Goal: Task Accomplishment & Management: Complete application form

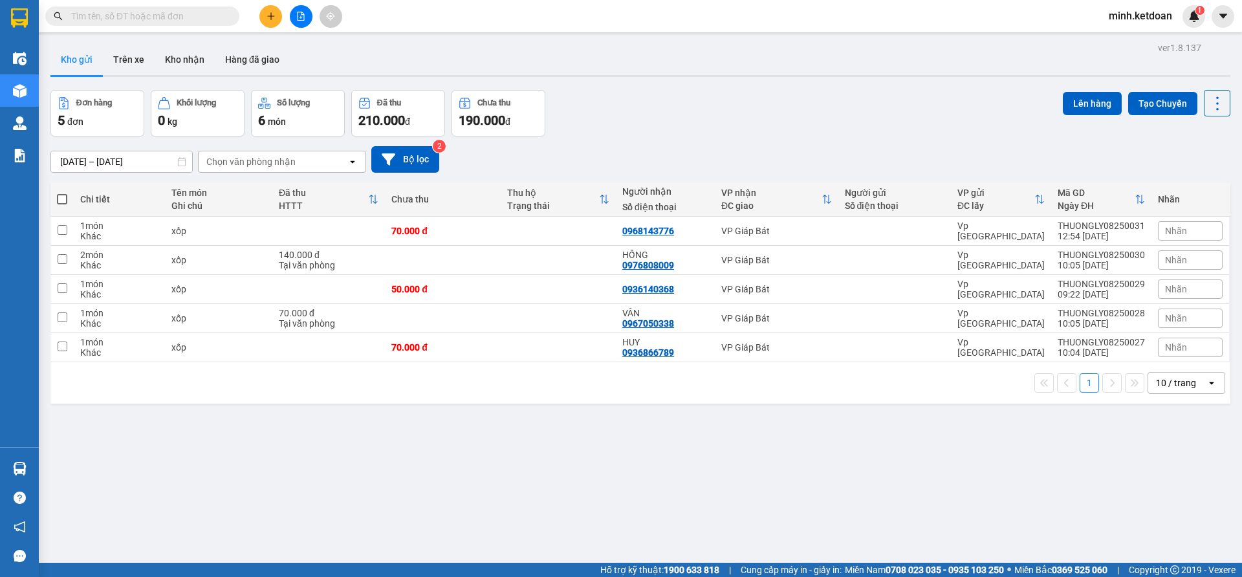
click at [628, 139] on div "[DATE] – [DATE] Press the down arrow key to interact with the calendar and sele…" at bounding box center [640, 160] width 1180 height 46
click at [650, 228] on div "0968143776" at bounding box center [649, 231] width 52 height 10
copy div "0968143776"
click at [261, 23] on button at bounding box center [270, 16] width 23 height 23
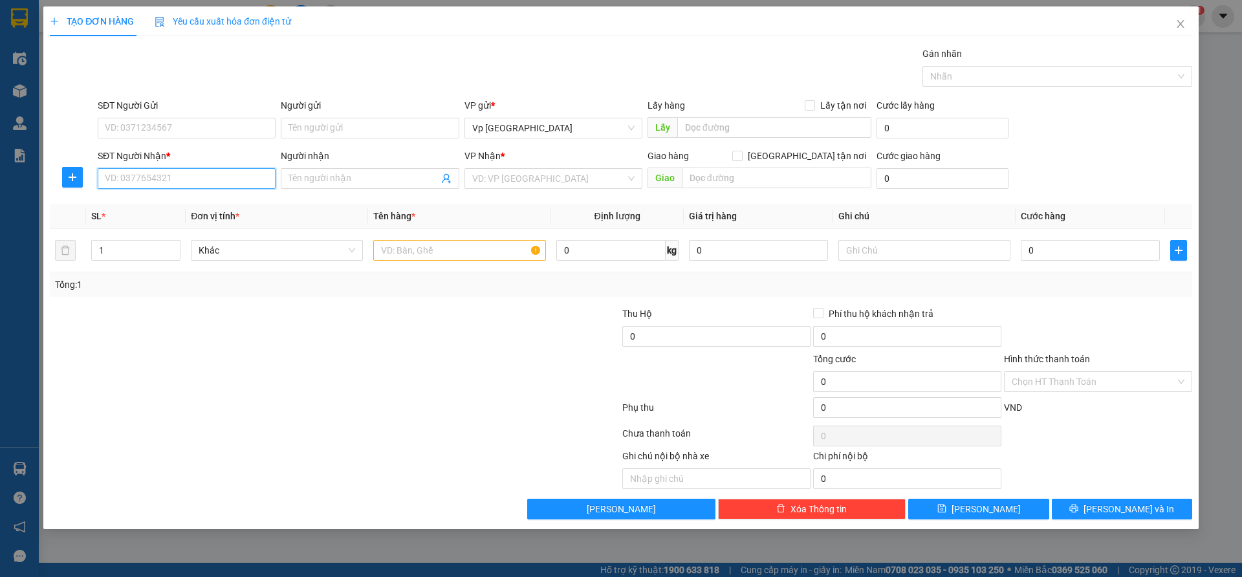
click at [239, 179] on input "SĐT Người Nhận *" at bounding box center [187, 178] width 178 height 21
paste input "0968143776"
click at [233, 203] on div "0968143776" at bounding box center [186, 204] width 162 height 14
type input "0968143776"
click at [416, 337] on div at bounding box center [240, 329] width 382 height 45
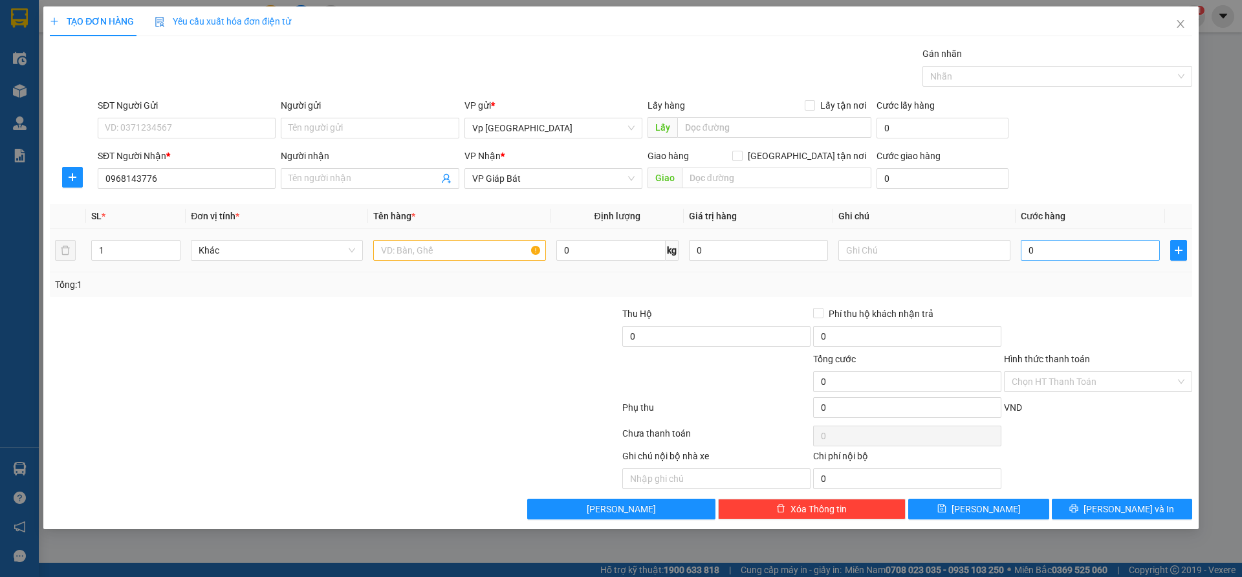
click at [1090, 261] on td "0" at bounding box center [1090, 250] width 149 height 43
click at [1093, 259] on input "0" at bounding box center [1090, 250] width 139 height 21
type input "7"
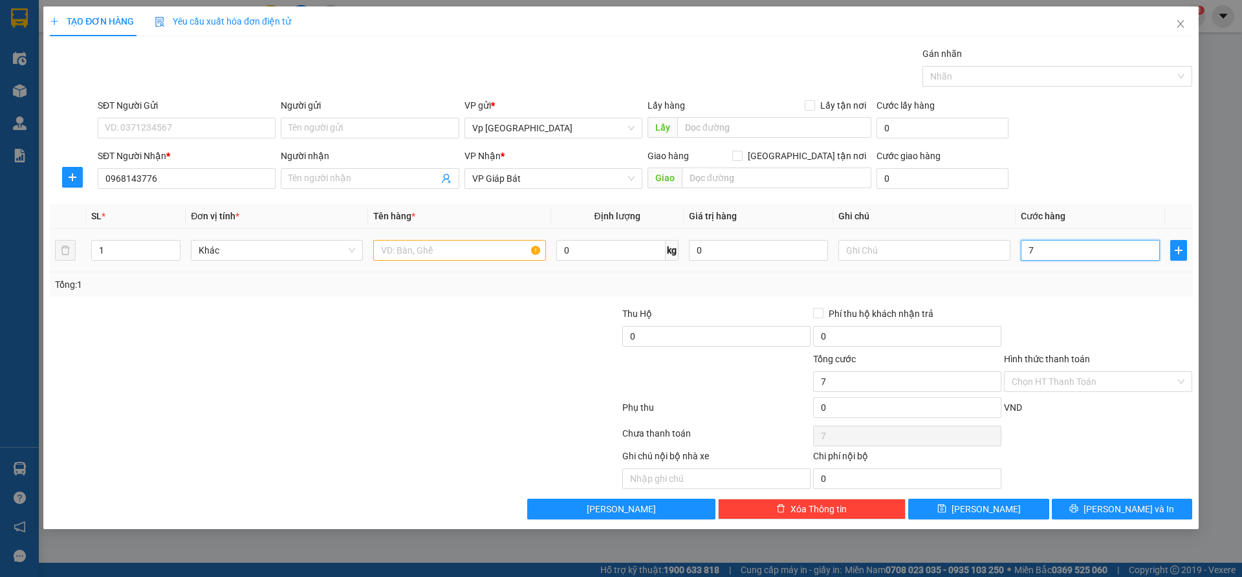
type input "70"
type input "700"
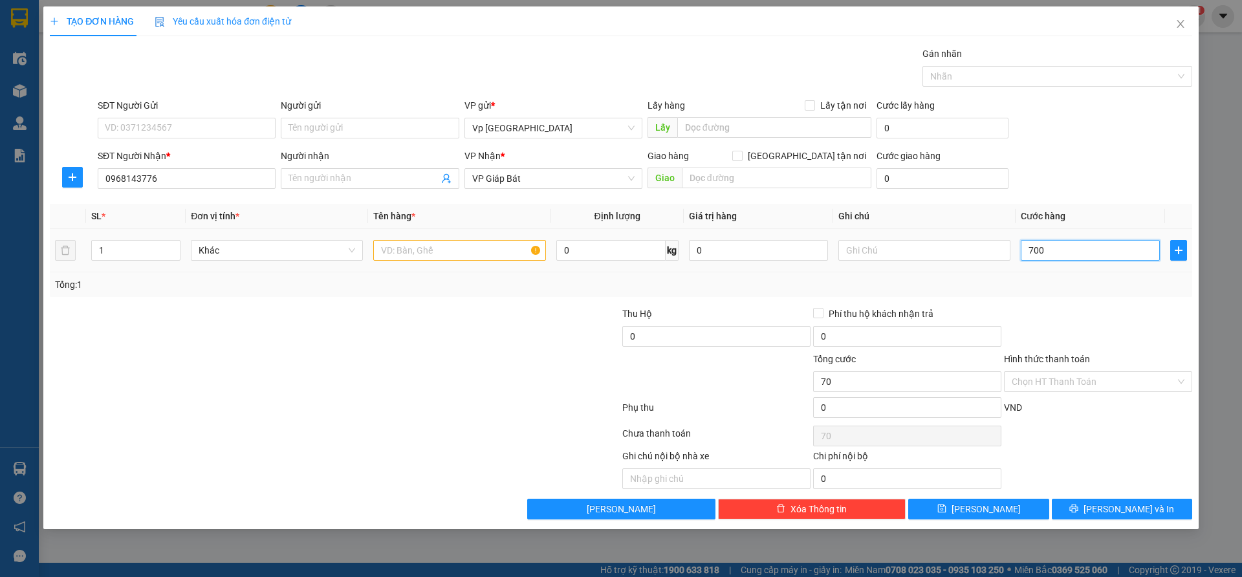
type input "700"
type input "7.000"
type input "70.000"
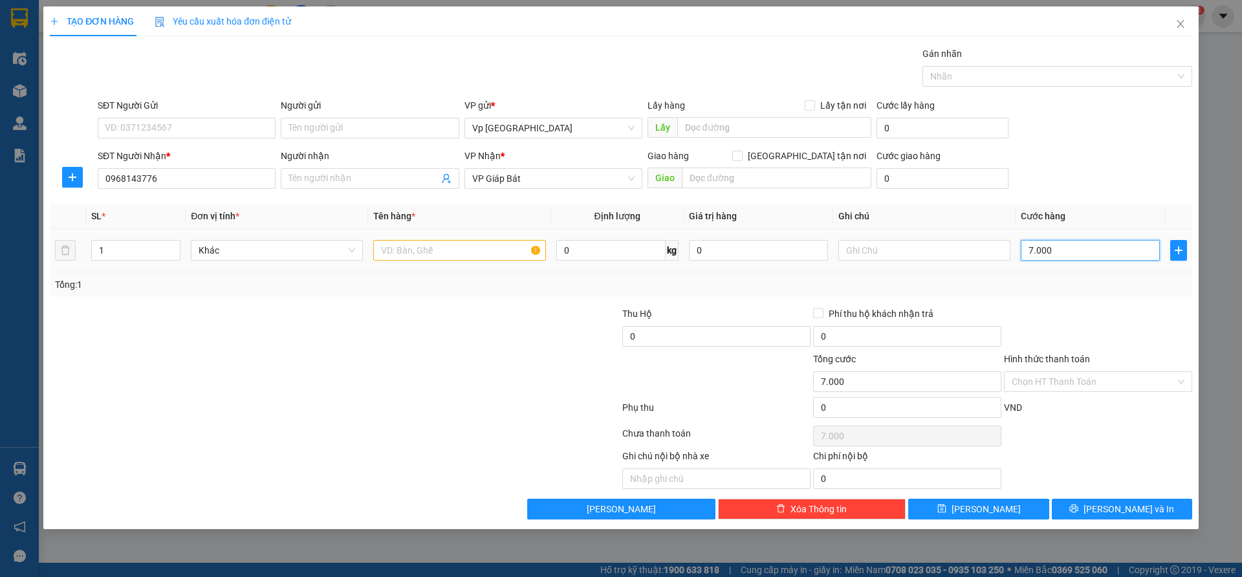
type input "70.000"
drag, startPoint x: 415, startPoint y: 259, endPoint x: 403, endPoint y: 263, distance: 12.9
click at [416, 260] on input "text" at bounding box center [459, 250] width 172 height 21
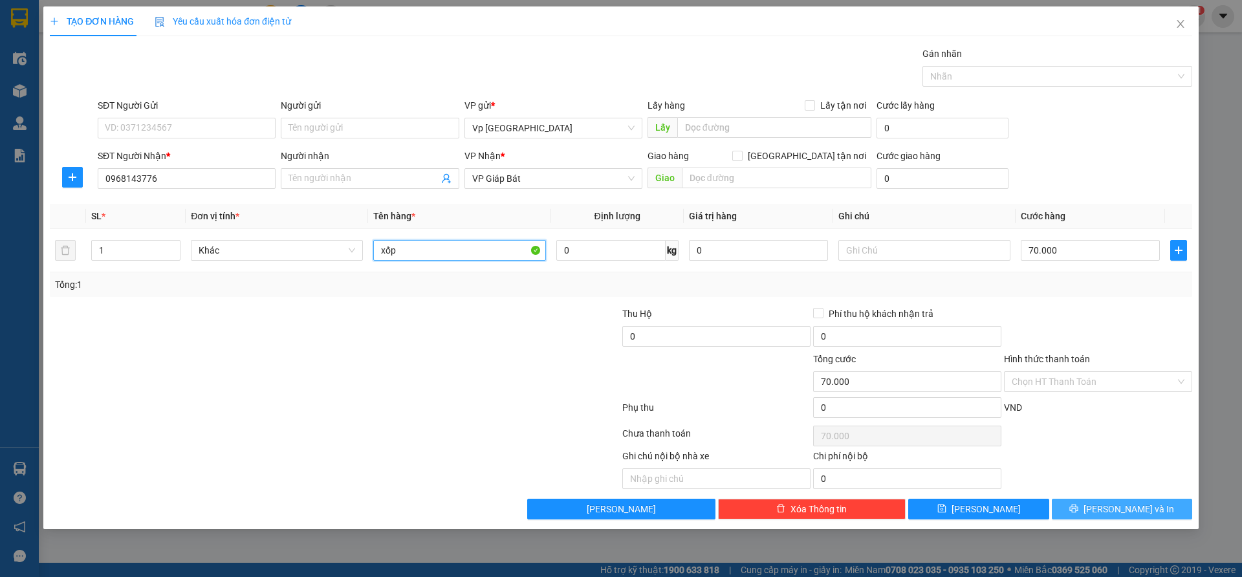
type input "xốp"
click at [1132, 505] on span "[PERSON_NAME] và In" at bounding box center [1129, 509] width 91 height 14
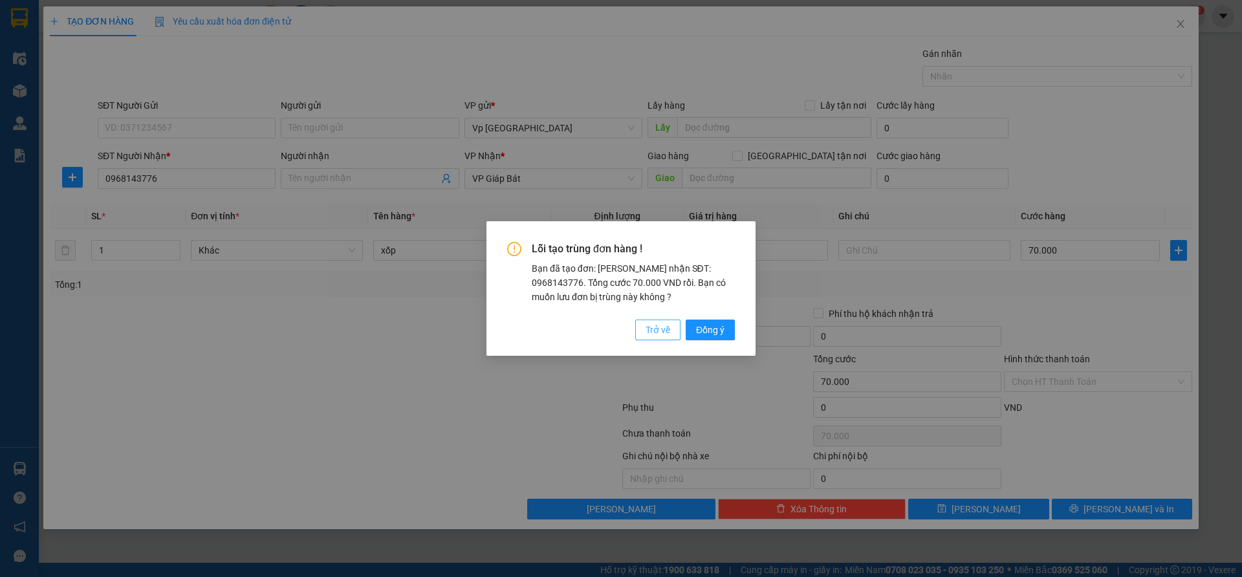
click at [643, 324] on button "Trở về" at bounding box center [657, 330] width 45 height 21
type input "0"
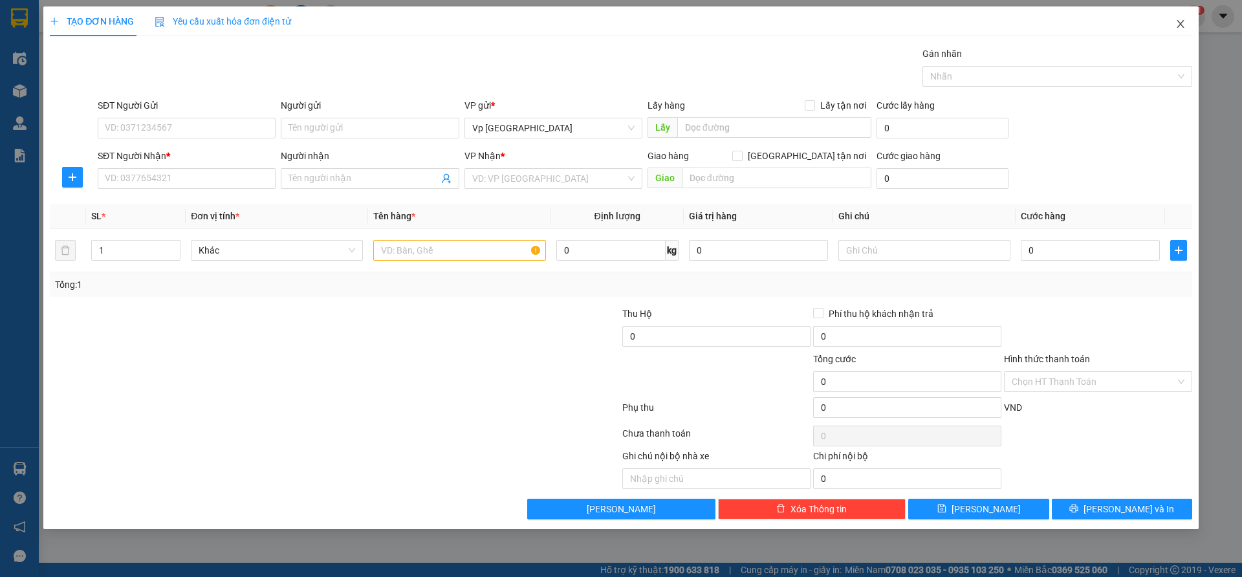
click at [1179, 25] on icon "close" at bounding box center [1181, 24] width 10 height 10
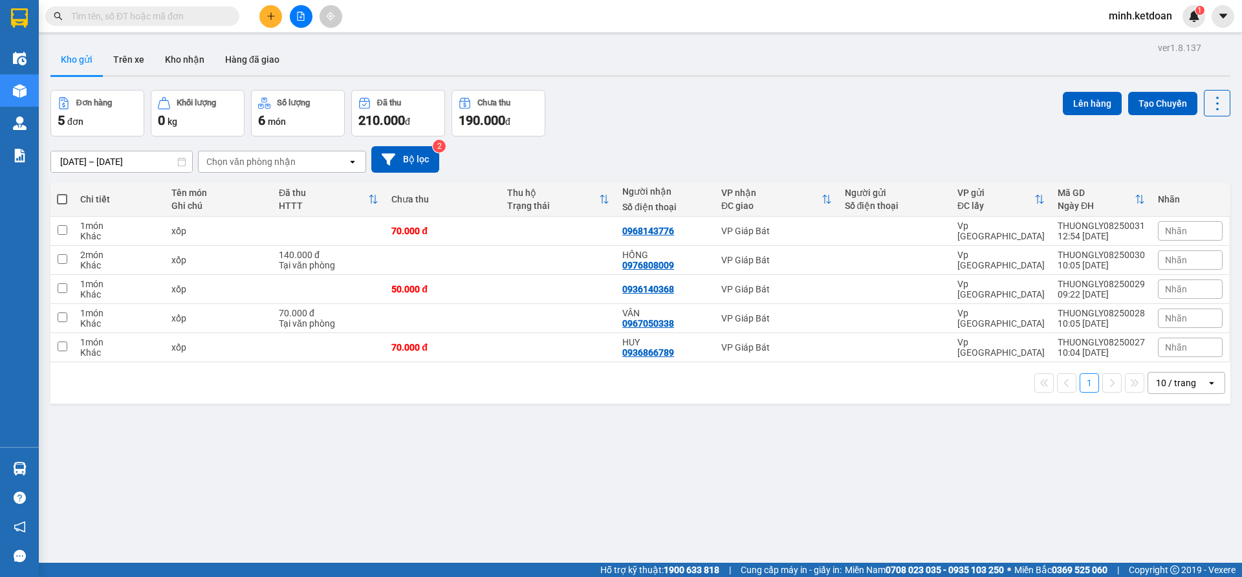
click at [822, 133] on div "Đơn hàng 5 đơn Khối lượng 0 kg Số lượng 6 món Đã thu 210.000 đ Chưa thu 190.000…" at bounding box center [640, 113] width 1180 height 47
click at [664, 232] on div "0968143776" at bounding box center [649, 231] width 52 height 10
copy div "0968143776"
click at [265, 18] on button at bounding box center [270, 16] width 23 height 23
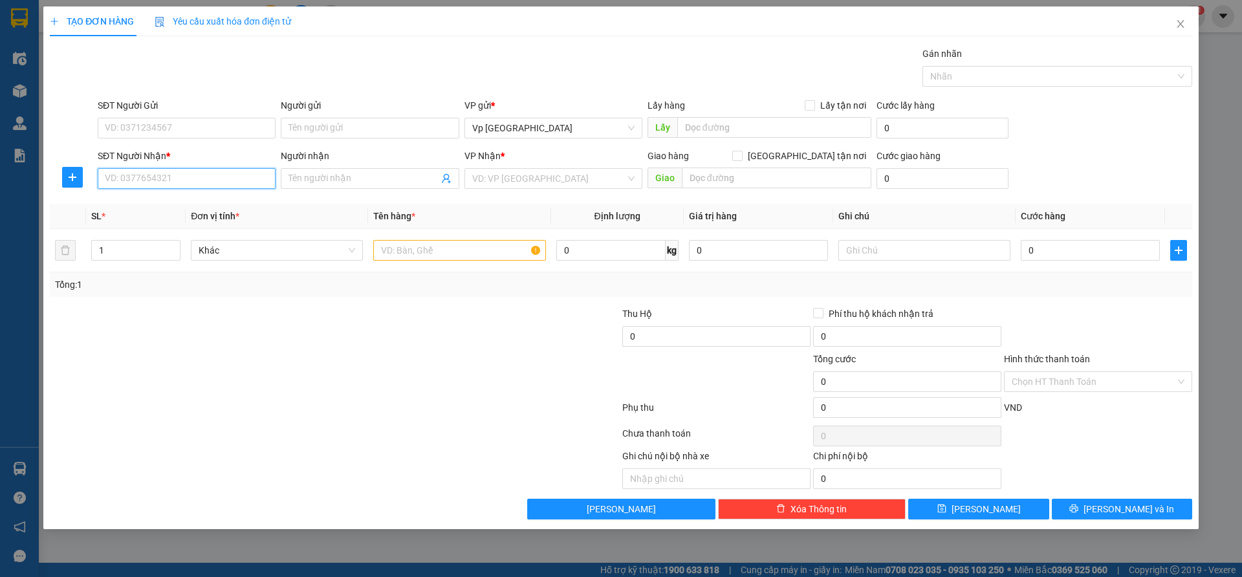
click at [212, 182] on input "SĐT Người Nhận *" at bounding box center [187, 178] width 178 height 21
paste input "0968143776"
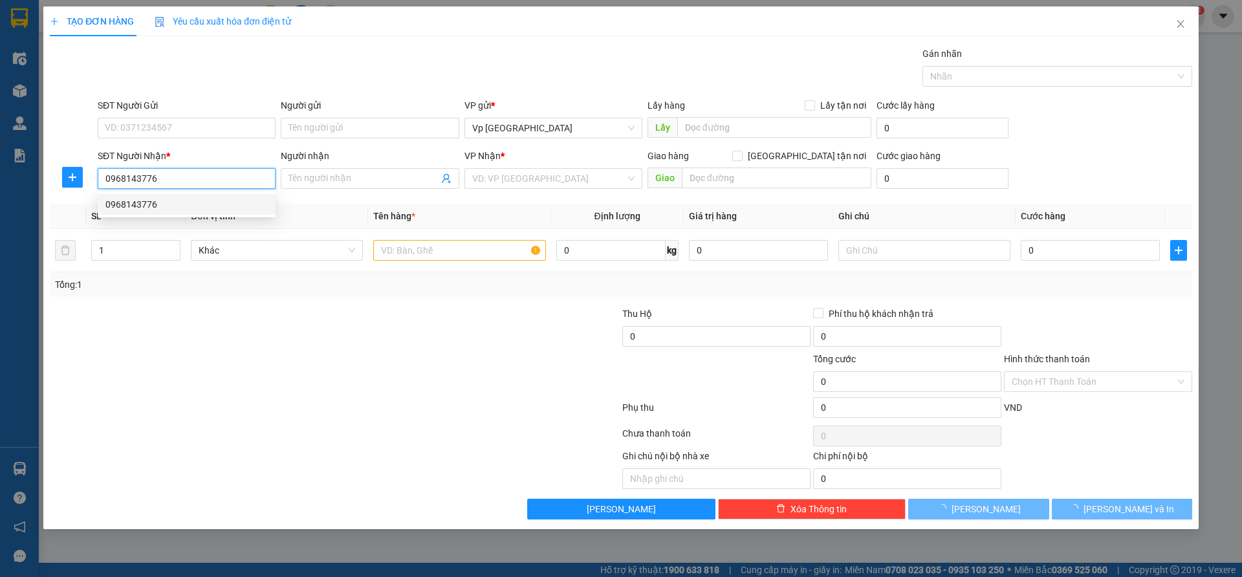
click at [206, 201] on div "0968143776" at bounding box center [186, 204] width 162 height 14
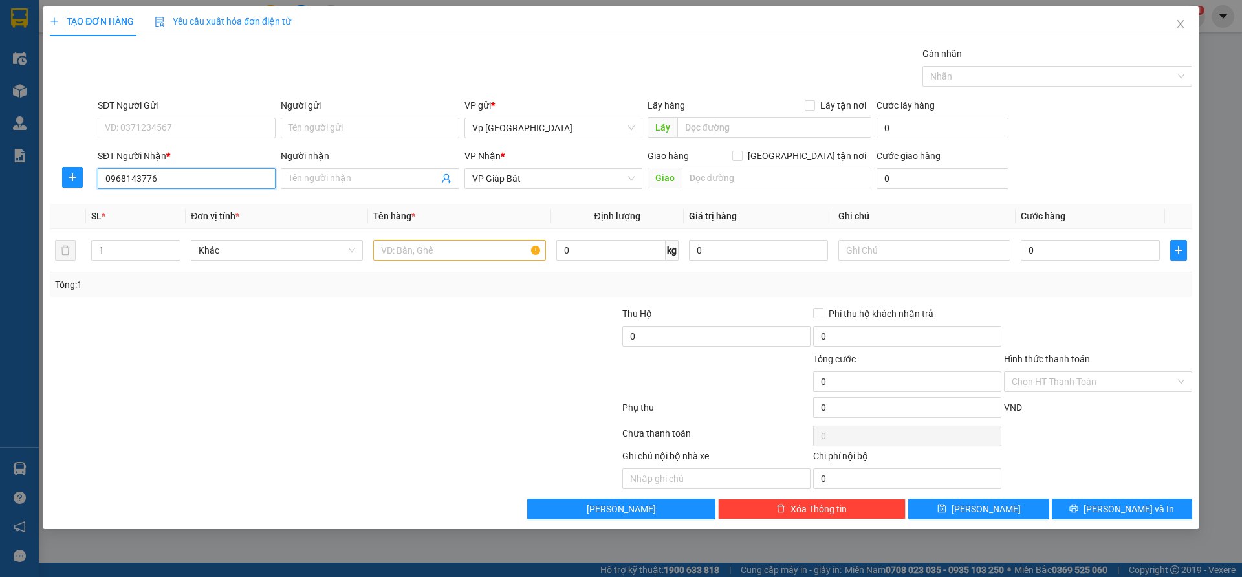
type input "0968143776"
click at [390, 320] on div at bounding box center [240, 329] width 382 height 45
click at [1096, 254] on input "0" at bounding box center [1090, 250] width 139 height 21
type input "7"
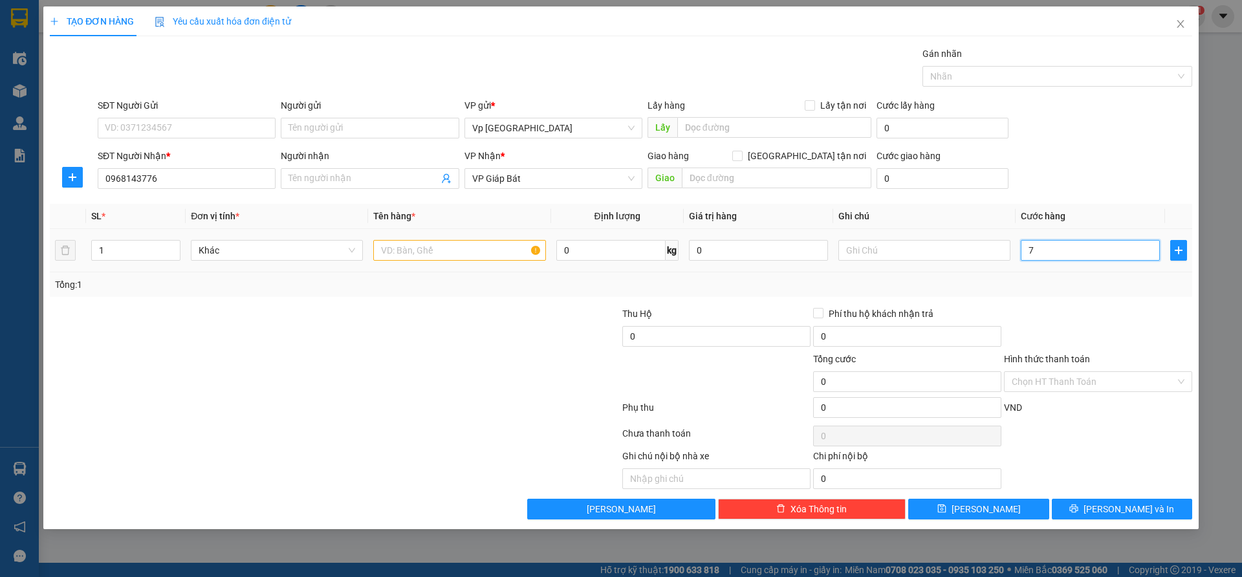
type input "7"
type input "70"
type input "700"
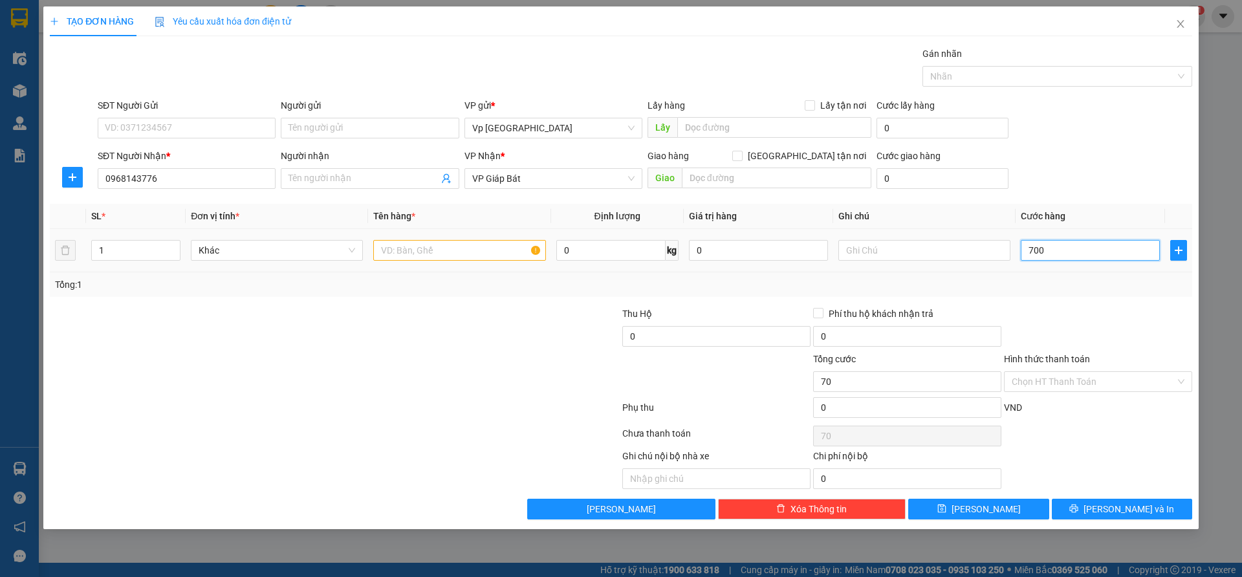
type input "700"
type input "7.000"
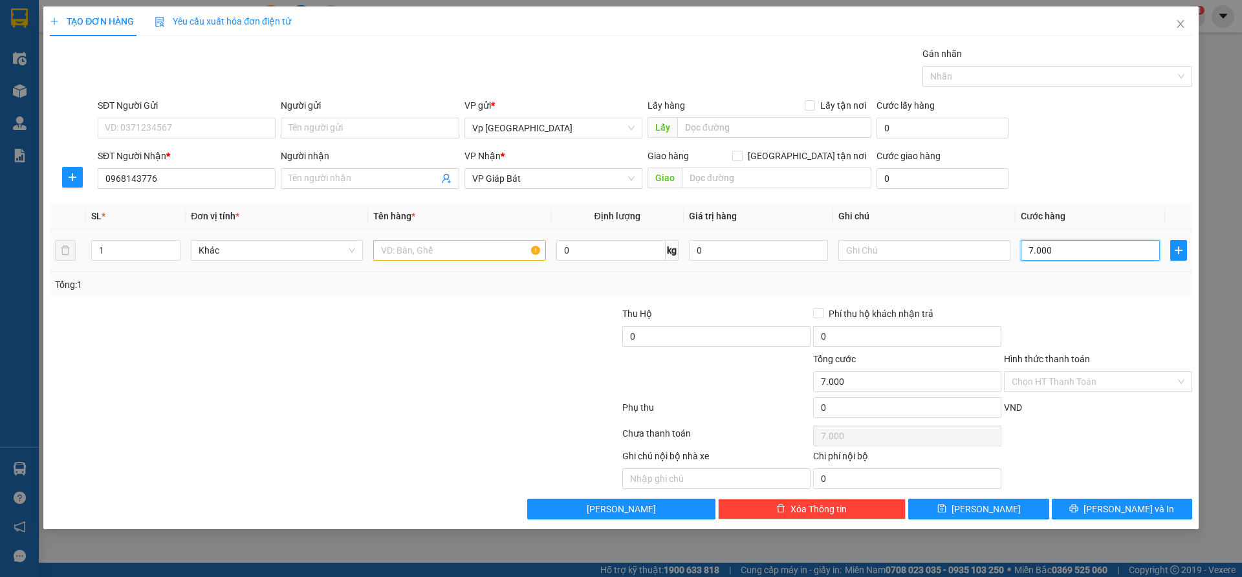
type input "70.000"
click at [399, 243] on input "text" at bounding box center [459, 250] width 172 height 21
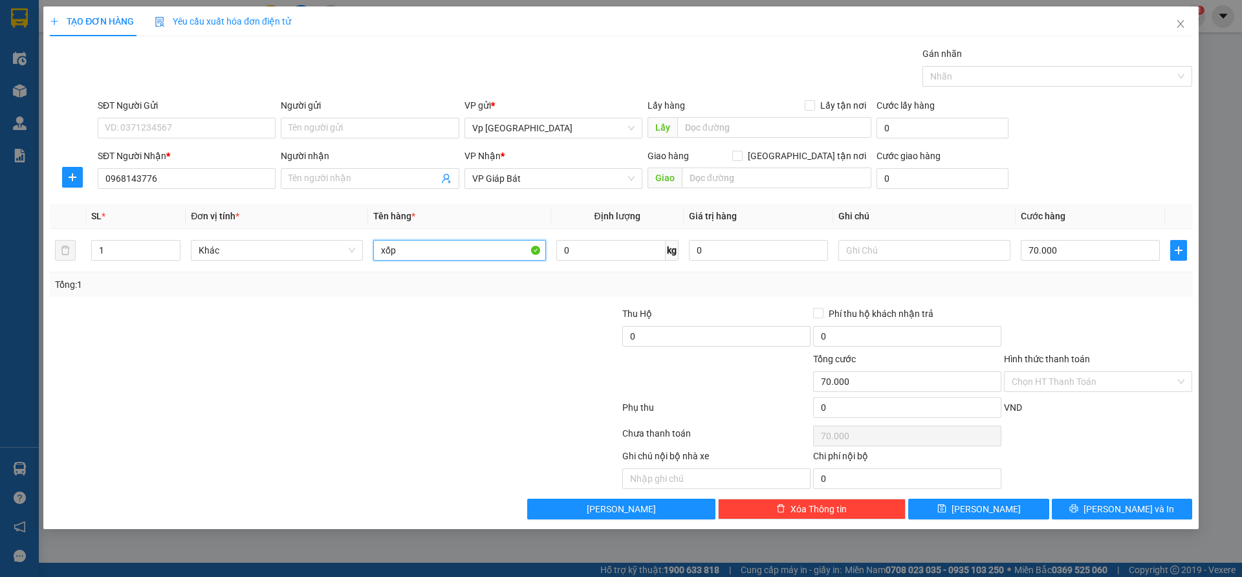
type input "xốp"
click at [1099, 497] on div "Transit Pickup Surcharge Ids Transit Deliver Surcharge Ids Transit Deliver Surc…" at bounding box center [621, 283] width 1143 height 473
click at [1099, 500] on button "[PERSON_NAME] và In" at bounding box center [1122, 509] width 140 height 21
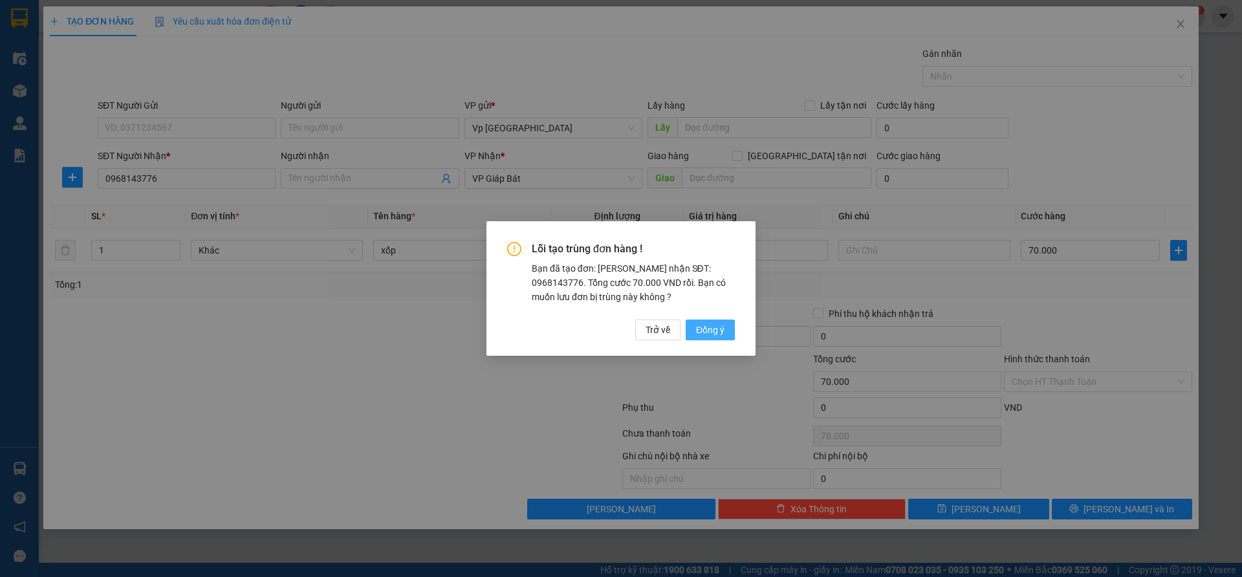
click at [723, 328] on span "Đồng ý" at bounding box center [710, 330] width 28 height 14
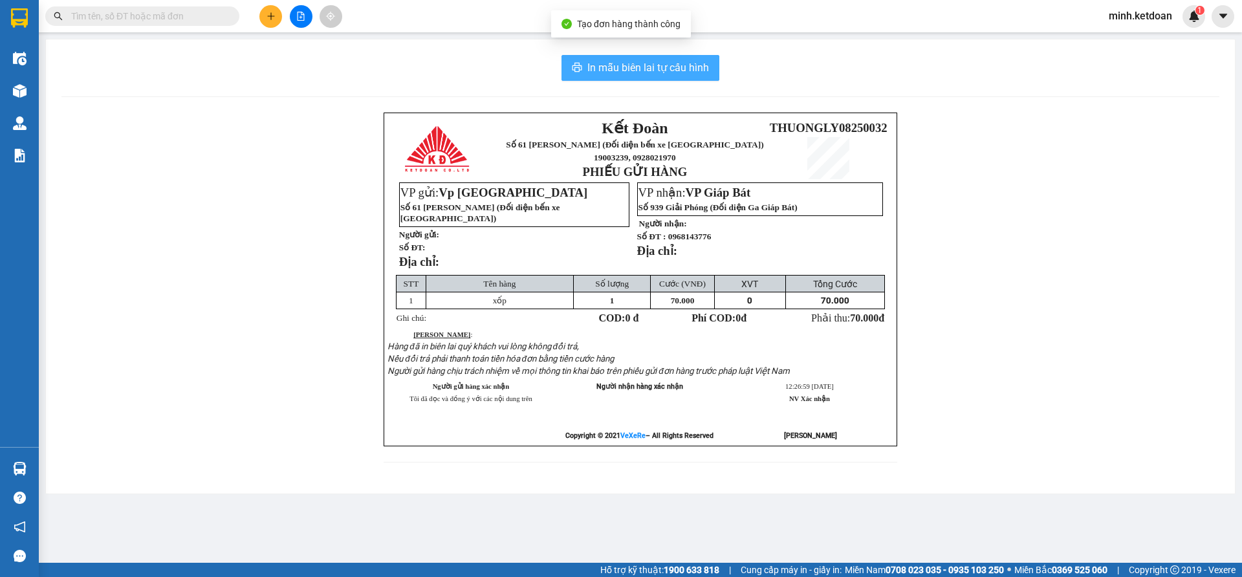
click at [649, 61] on span "In mẫu biên lai tự cấu hình" at bounding box center [649, 68] width 122 height 16
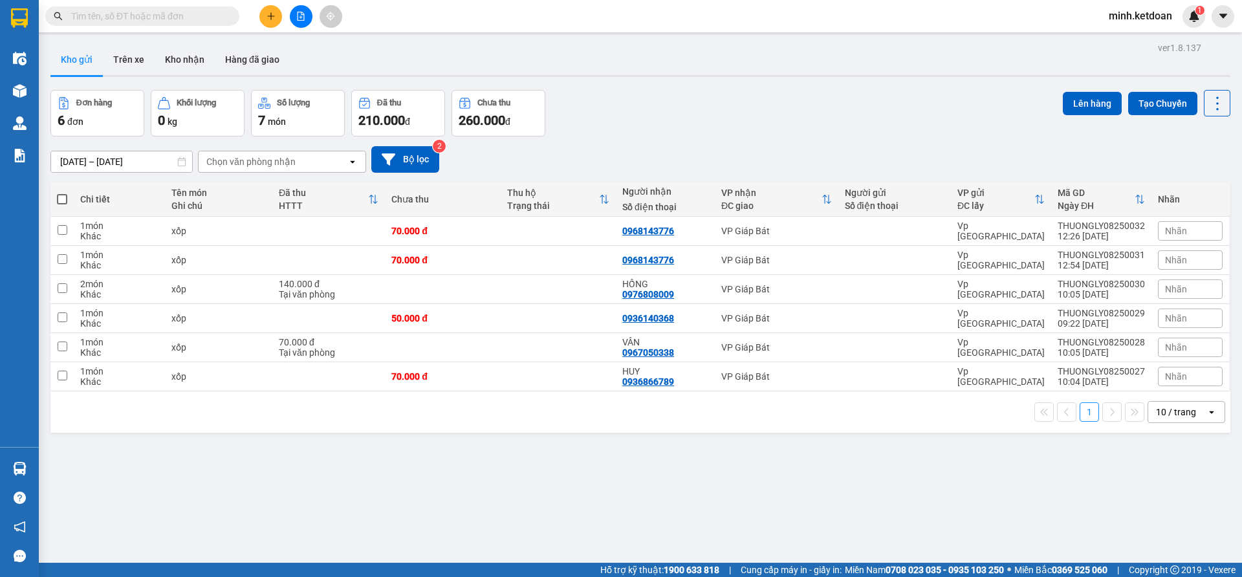
drag, startPoint x: 804, startPoint y: 153, endPoint x: 672, endPoint y: 186, distance: 135.3
click at [804, 153] on div "[DATE] – [DATE] Press the down arrow key to interact with the calendar and sele…" at bounding box center [640, 159] width 1180 height 27
click at [705, 131] on div "Đơn hàng 6 đơn Khối lượng 0 kg Số lượng 7 món Đã thu 210.000 đ Chưa thu 260.000…" at bounding box center [640, 113] width 1180 height 47
